Goal: Transaction & Acquisition: Subscribe to service/newsletter

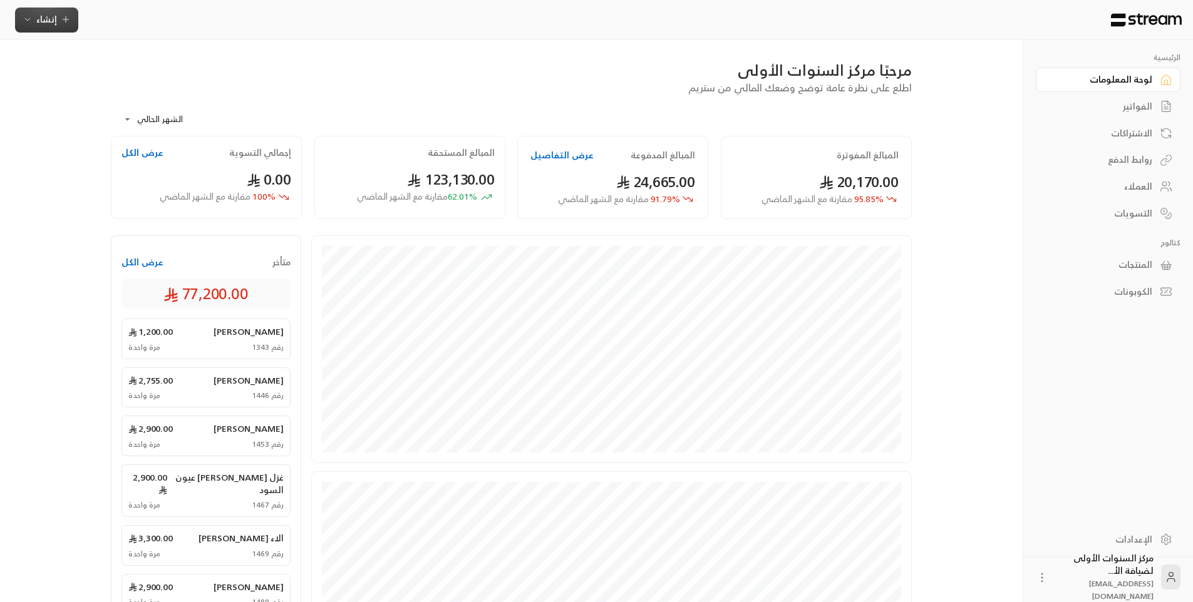
click at [35, 13] on span "إنشاء" at bounding box center [47, 19] width 48 height 16
click at [150, 109] on div "اشتراك" at bounding box center [108, 108] width 158 height 15
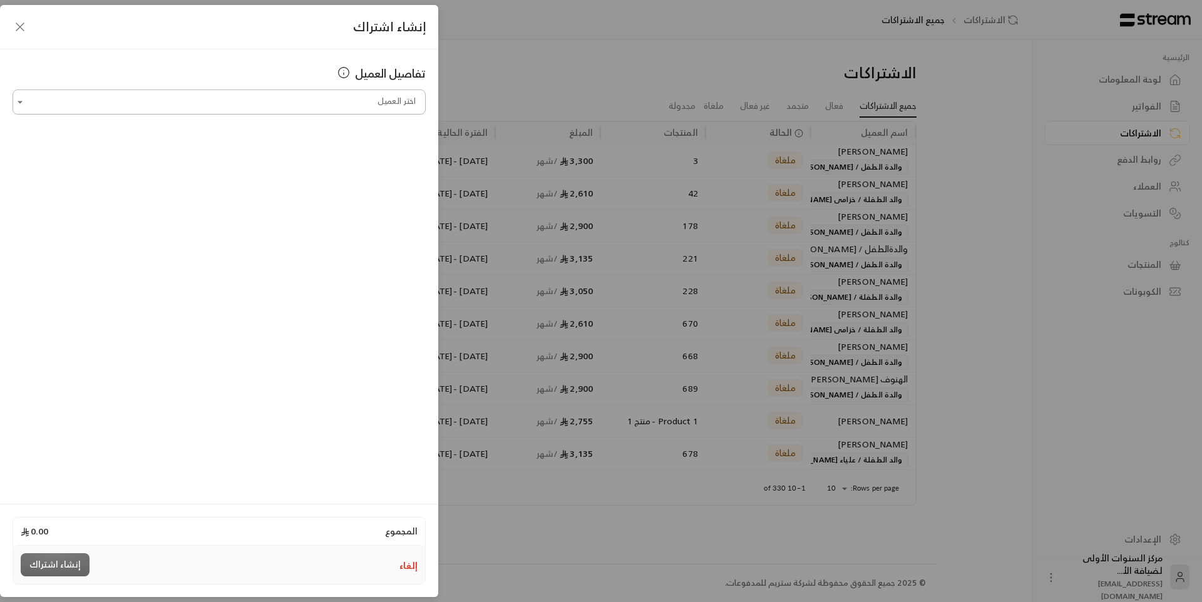
click at [321, 100] on input "اختر العميل" at bounding box center [219, 102] width 413 height 22
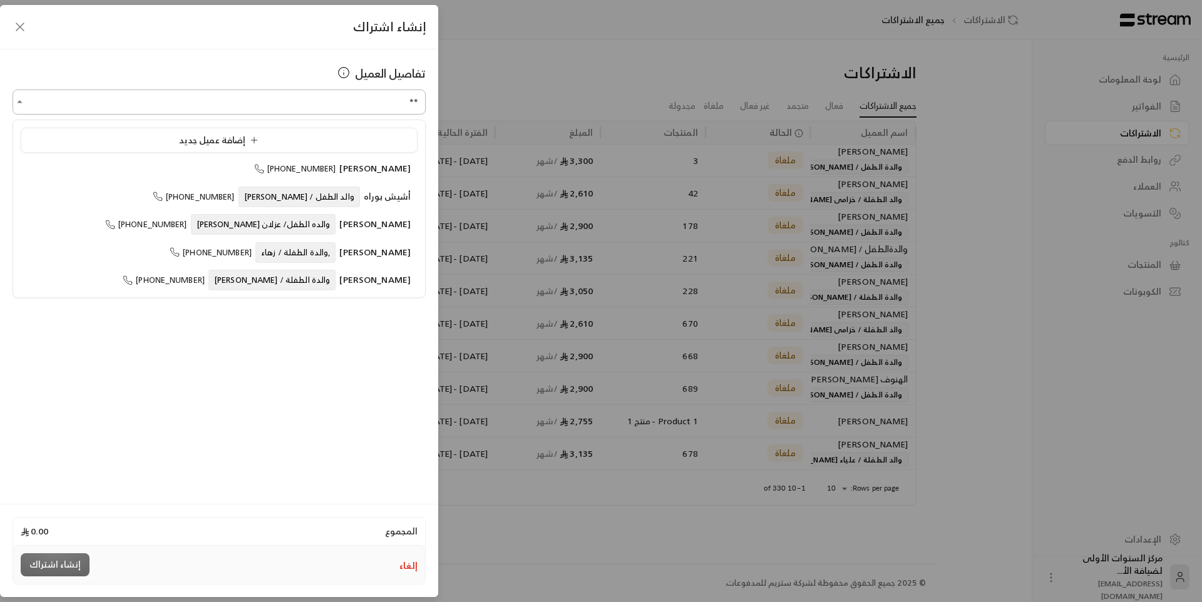
type input "*"
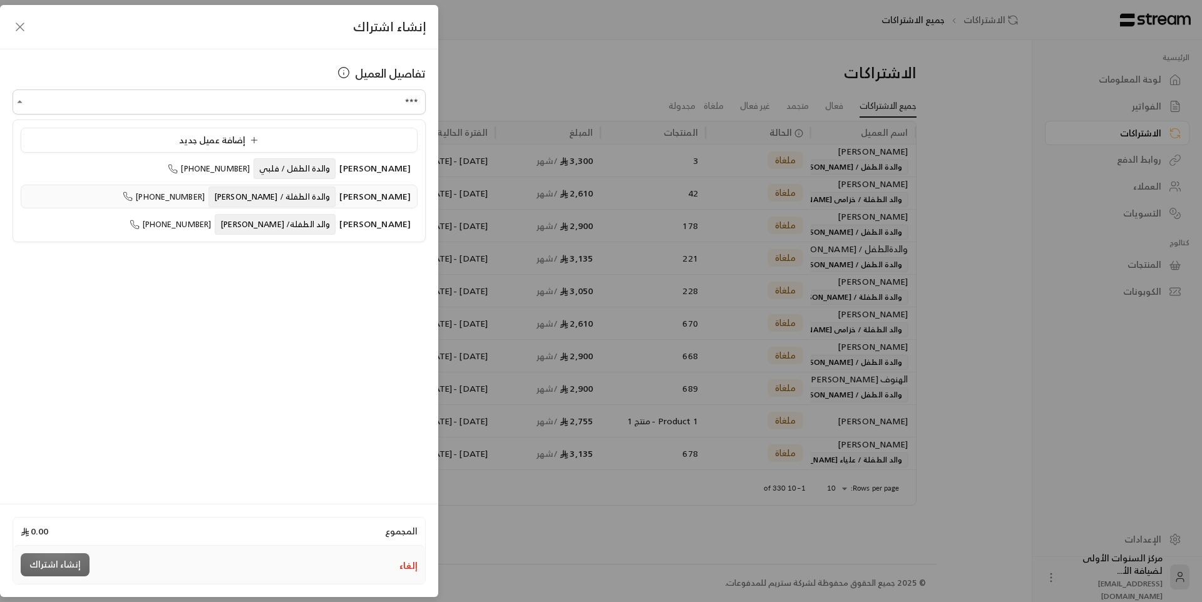
click at [321, 198] on span "والدة الطفلة / اناليا" at bounding box center [272, 197] width 127 height 21
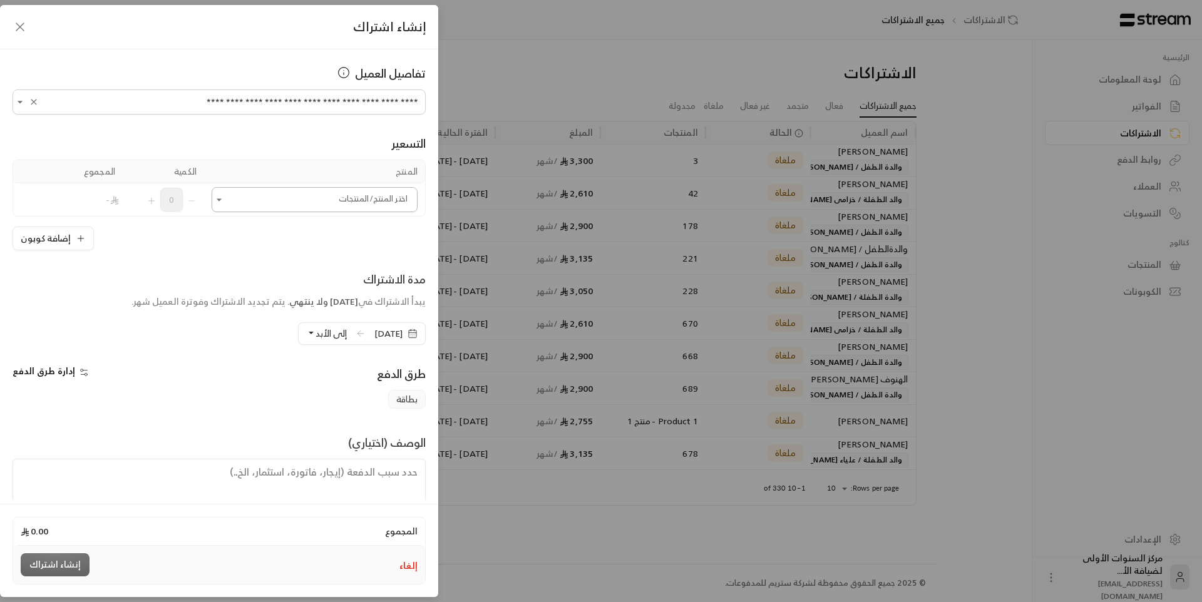
type input "**********"
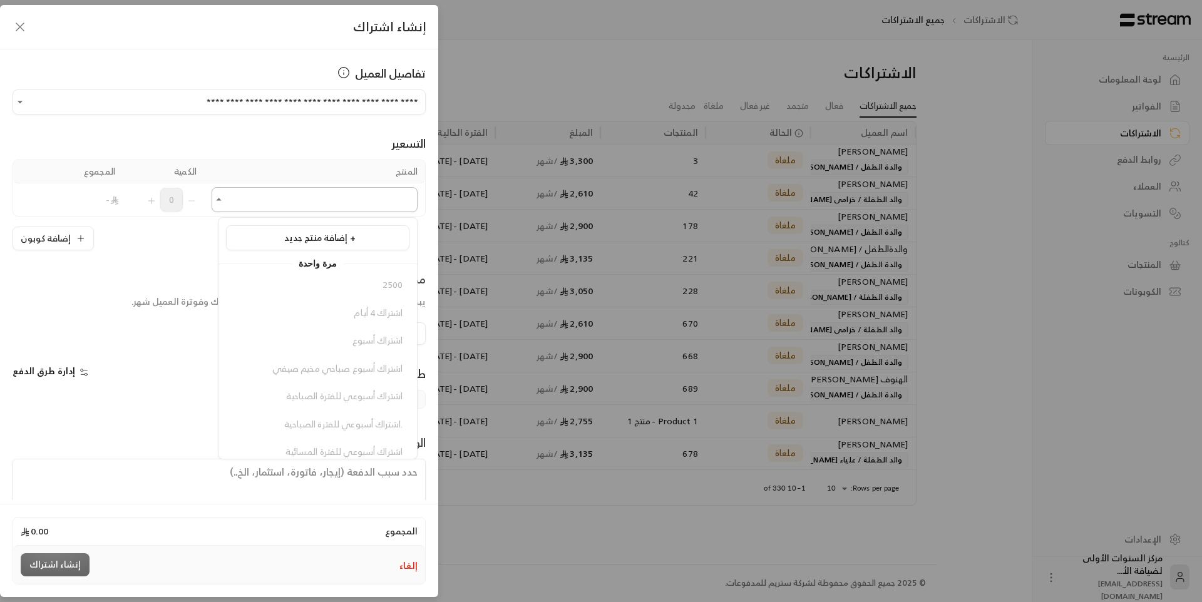
click at [304, 199] on input "اختر العميل" at bounding box center [315, 200] width 206 height 22
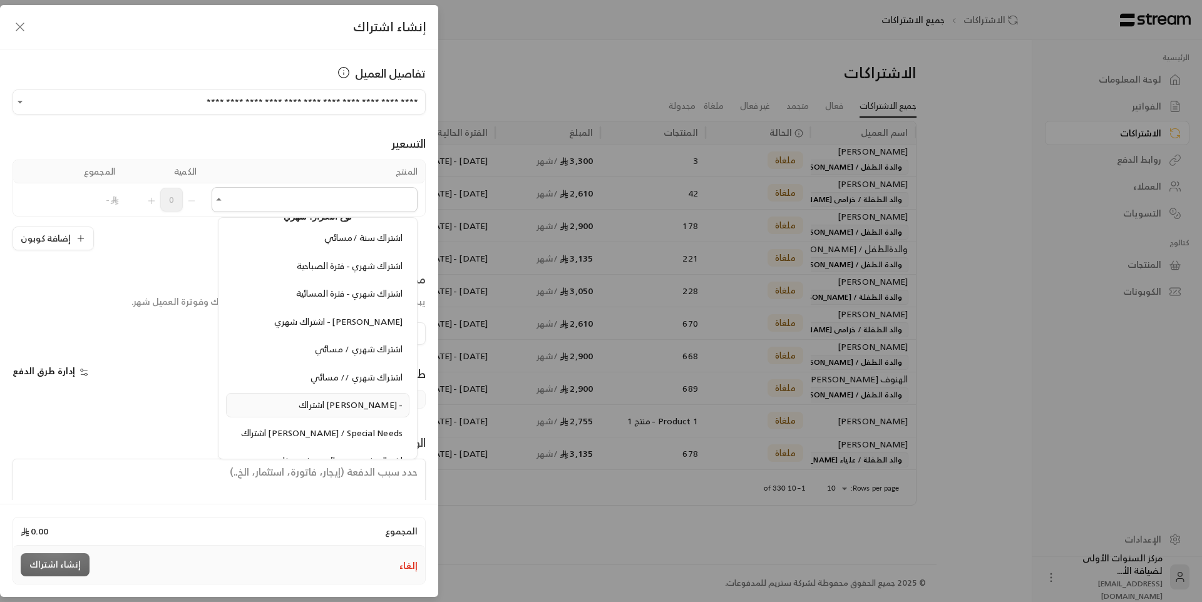
scroll to position [1315, 0]
click at [388, 276] on span "اشتراك شهري - فترة الصباحية" at bounding box center [350, 268] width 106 height 16
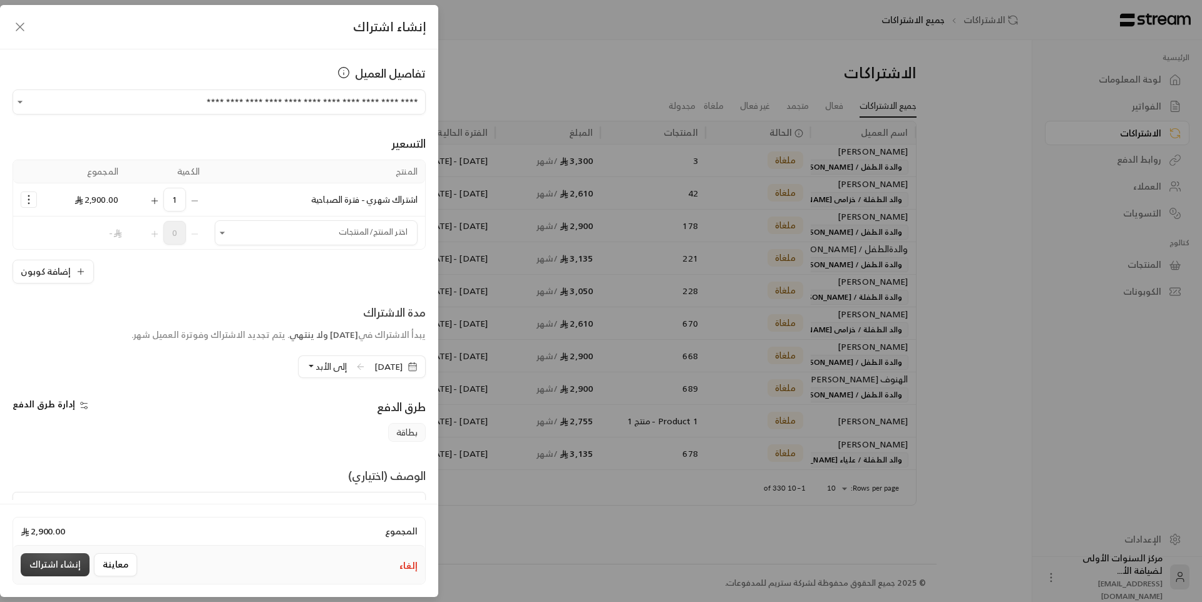
click at [65, 567] on button "إنشاء اشتراك" at bounding box center [55, 565] width 69 height 23
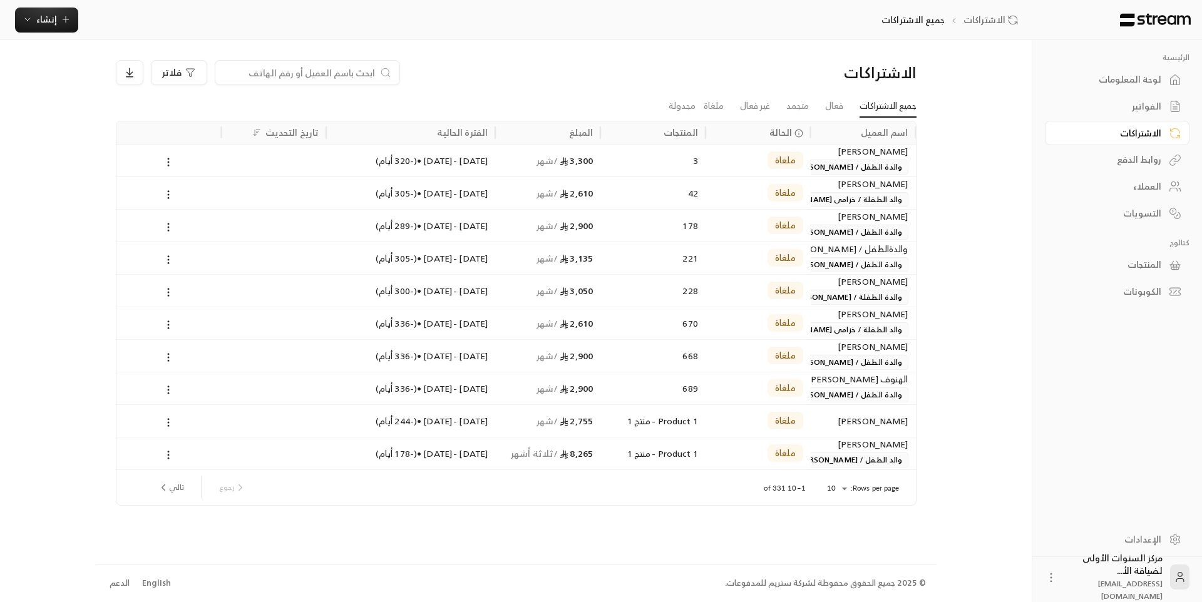
click at [1164, 101] on link "الفواتير" at bounding box center [1117, 107] width 145 height 24
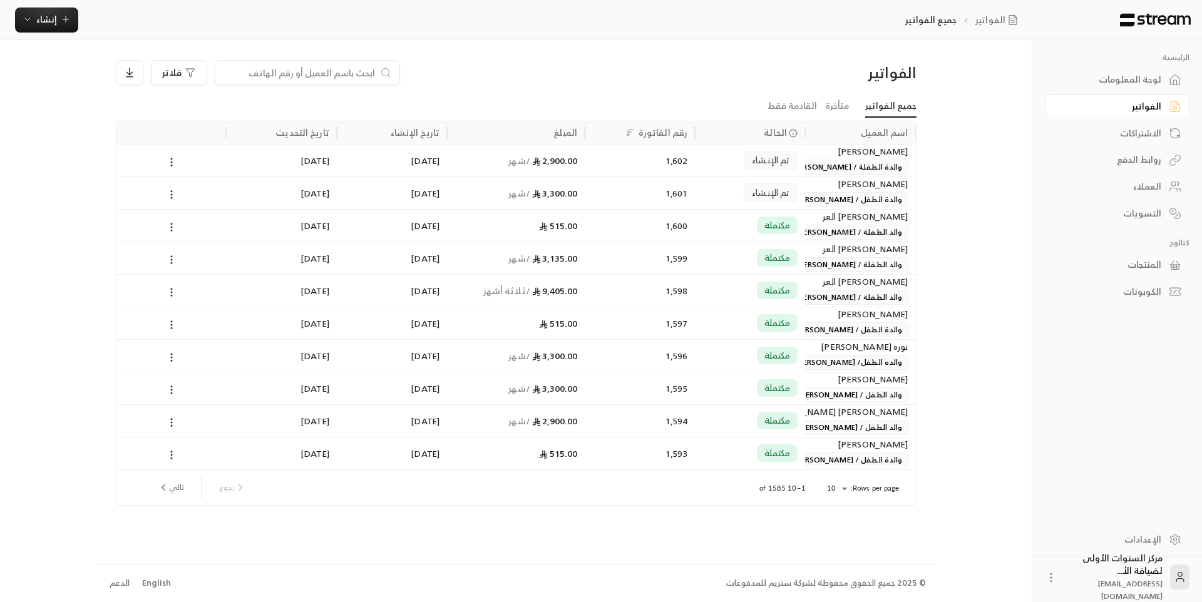
click at [861, 158] on div "Mariana Ortega" at bounding box center [860, 152] width 95 height 14
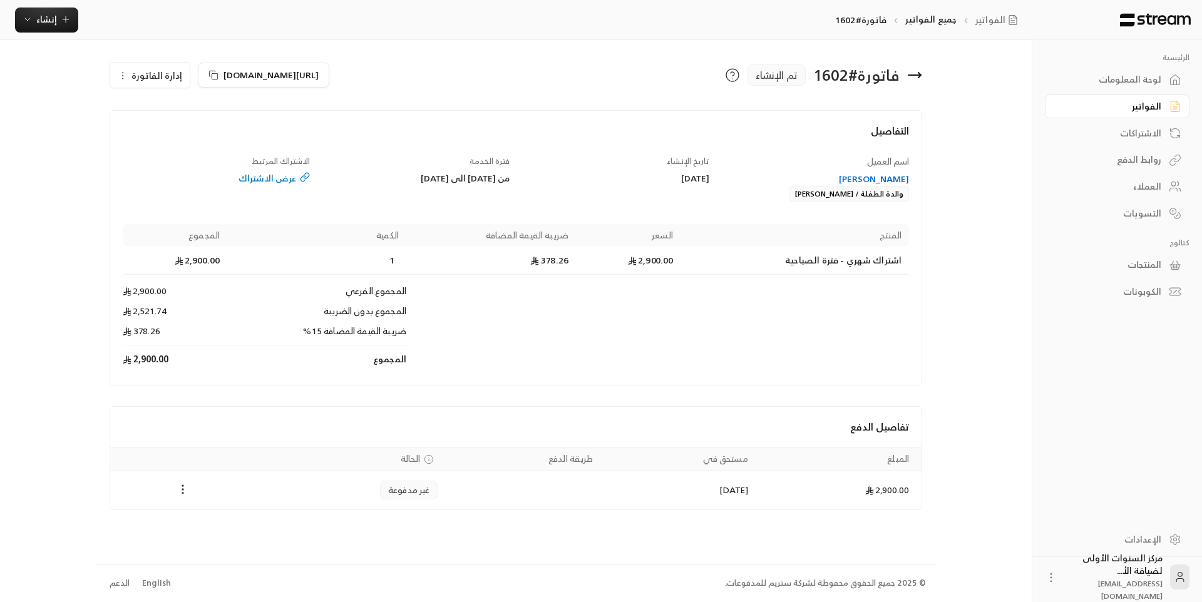
click at [185, 488] on icon "Payments" at bounding box center [183, 489] width 13 height 13
click at [252, 517] on li "تغيير الحالة الى مدفوعة" at bounding box center [230, 522] width 96 height 23
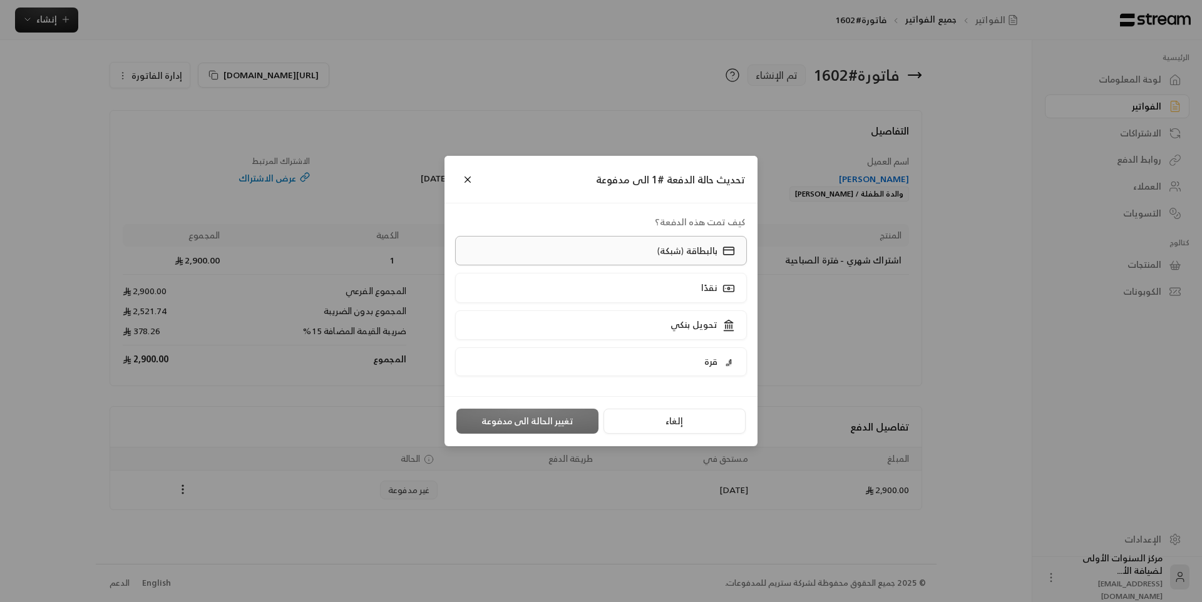
click at [624, 246] on label "بالبطاقة (شبكة)" at bounding box center [601, 250] width 292 height 29
click at [541, 420] on button "تغيير الحالة الى مدفوعة" at bounding box center [527, 421] width 142 height 25
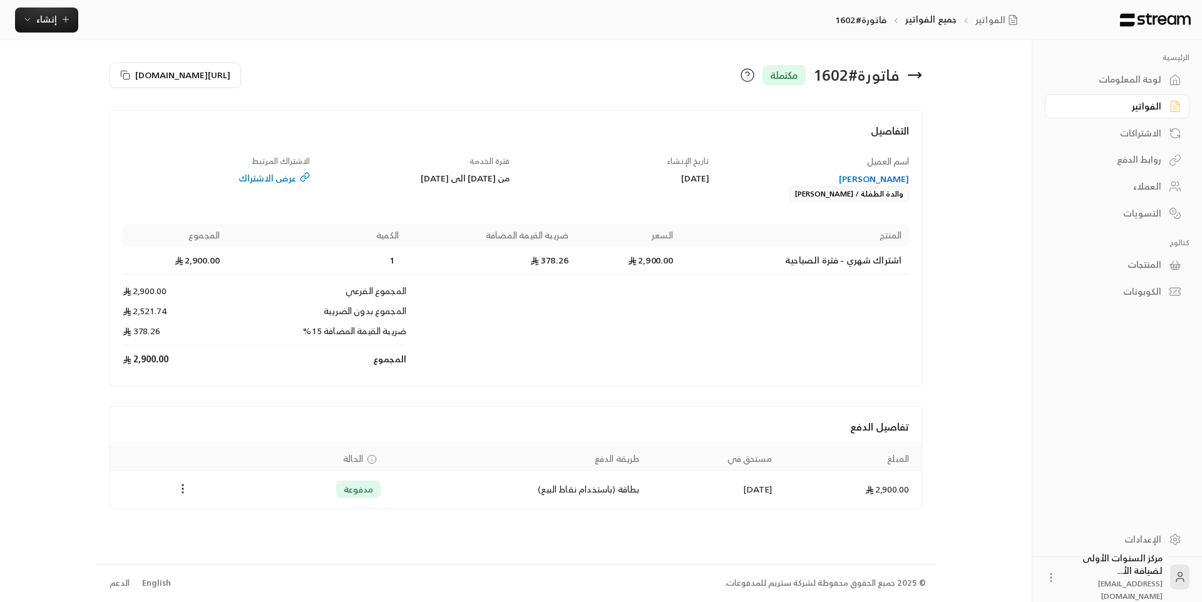
click at [181, 484] on icon "Payments" at bounding box center [183, 489] width 13 height 13
click at [210, 527] on li "تحميل الفاتورة" at bounding box center [214, 521] width 64 height 23
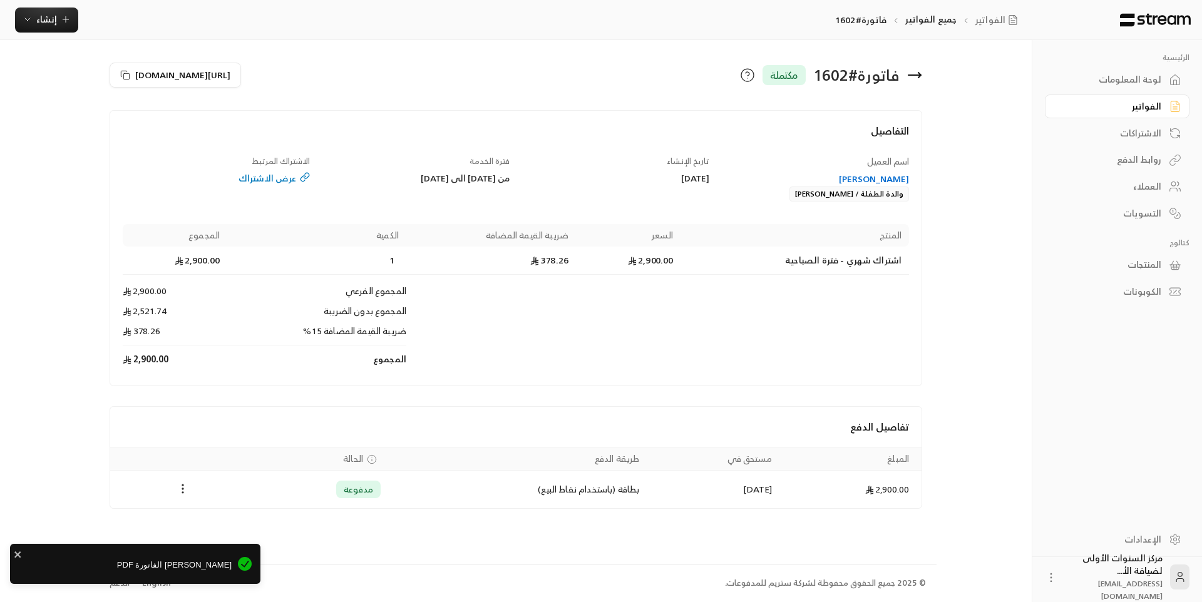
click at [912, 73] on icon at bounding box center [914, 75] width 15 height 15
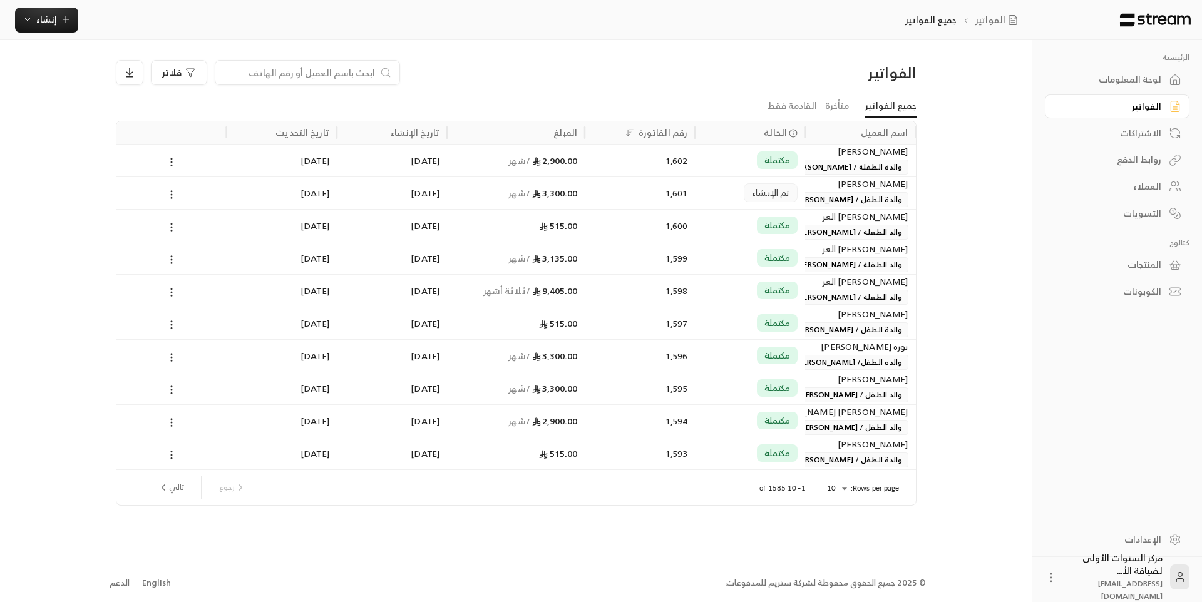
click at [1048, 575] on icon at bounding box center [1051, 578] width 13 height 13
click at [1032, 577] on li "تسجيل الخروج" at bounding box center [1022, 577] width 69 height 20
